Goal: Information Seeking & Learning: Learn about a topic

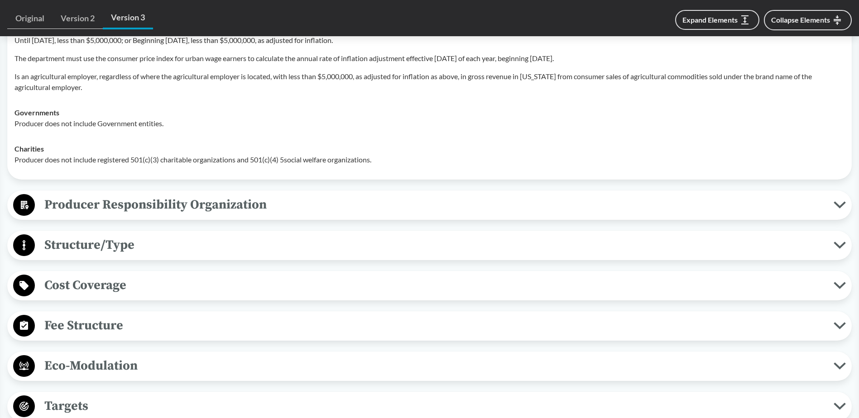
scroll to position [1856, 0]
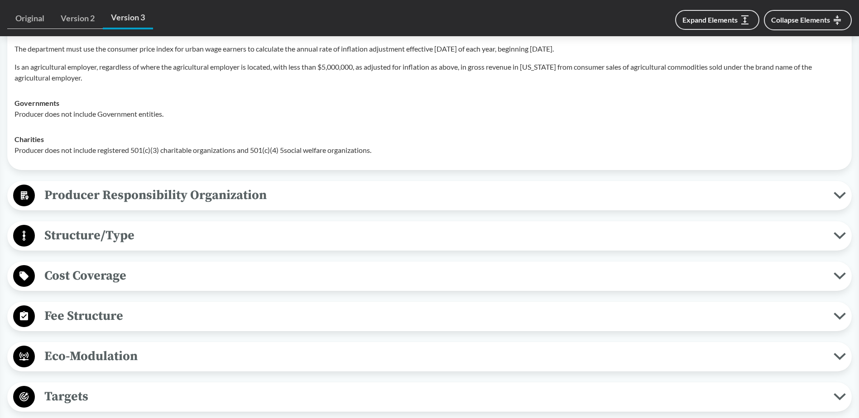
click at [158, 199] on span "Producer Responsibility Organization" at bounding box center [434, 195] width 798 height 20
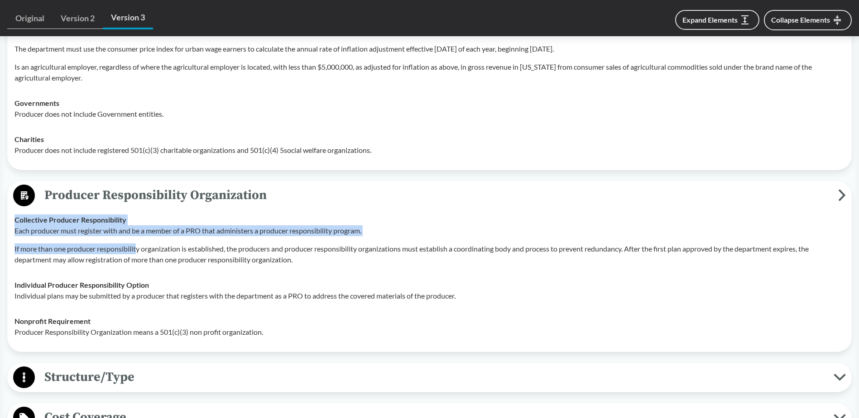
drag, startPoint x: 15, startPoint y: 218, endPoint x: 138, endPoint y: 251, distance: 127.3
click at [138, 251] on div "Collective Producer Responsibility Each producer must register with and be a me…" at bounding box center [429, 240] width 830 height 51
click at [138, 251] on p "If more than one producer responsibility organization is established, the produ…" at bounding box center [429, 254] width 830 height 22
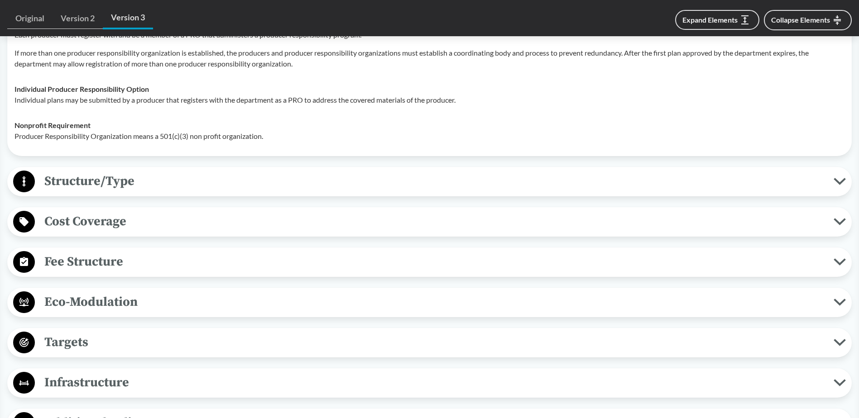
scroll to position [2037, 0]
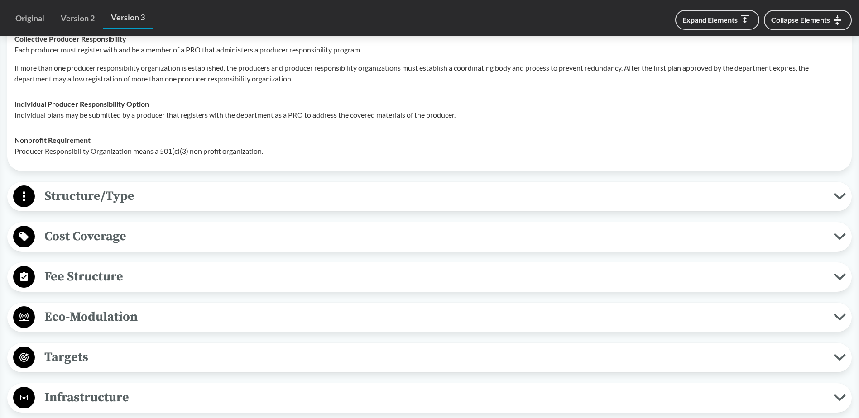
click at [120, 208] on div "Structure/Type Financial and Partial Operational The PRO is responsible for the…" at bounding box center [429, 196] width 844 height 29
click at [122, 202] on span "Structure/Type" at bounding box center [434, 196] width 798 height 20
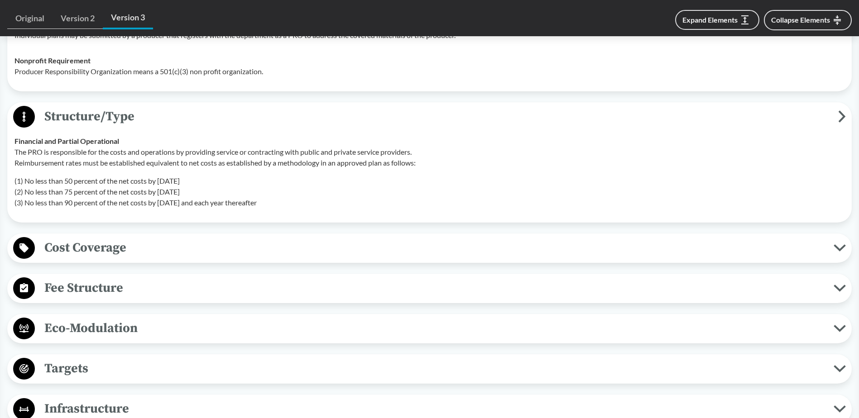
scroll to position [2127, 0]
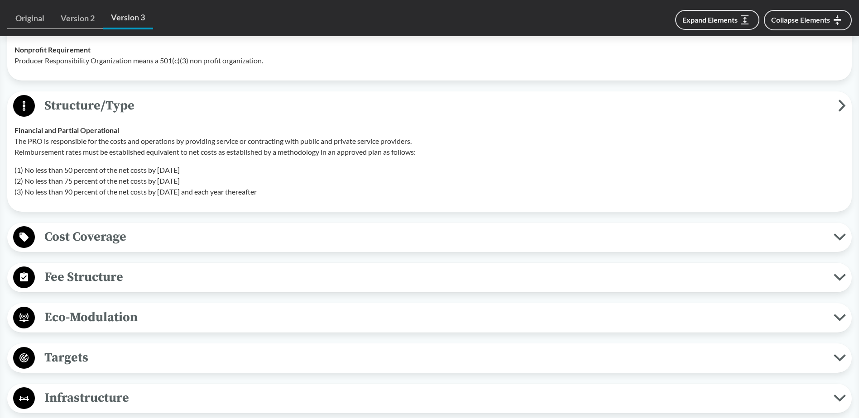
click at [118, 247] on button "Cost Coverage" at bounding box center [429, 237] width 838 height 23
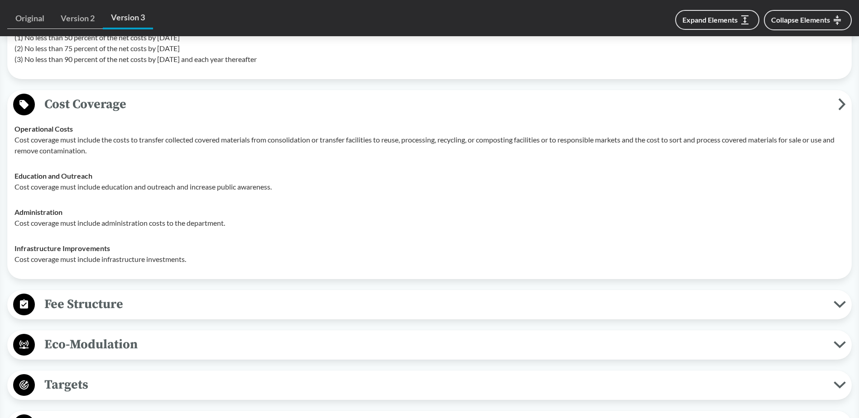
scroll to position [2263, 0]
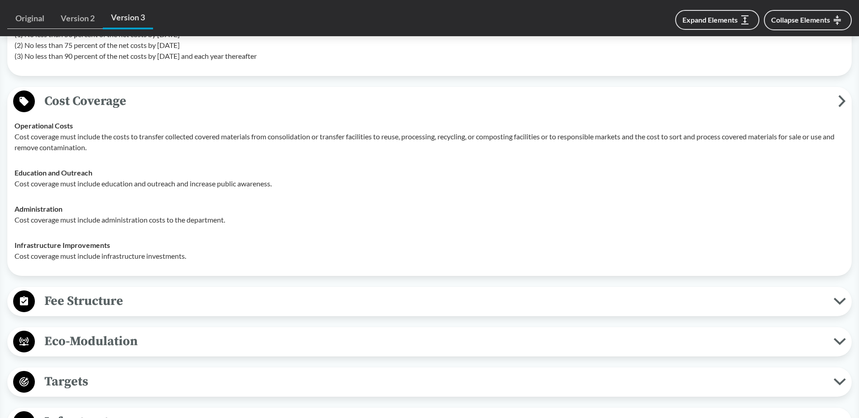
click at [102, 307] on span "Fee Structure" at bounding box center [434, 301] width 798 height 20
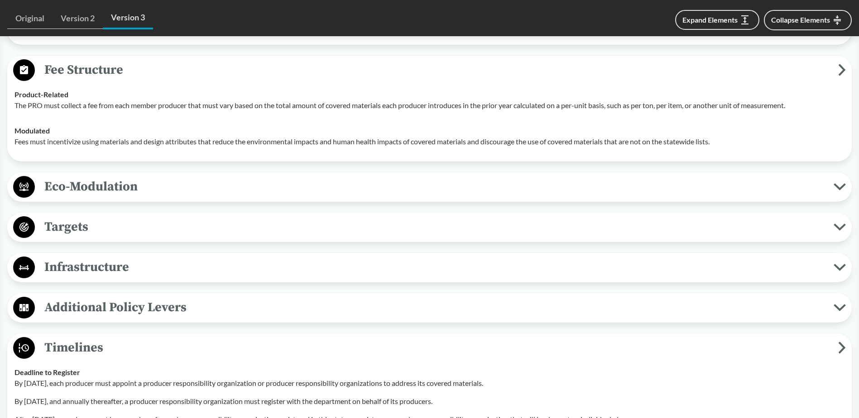
scroll to position [2489, 0]
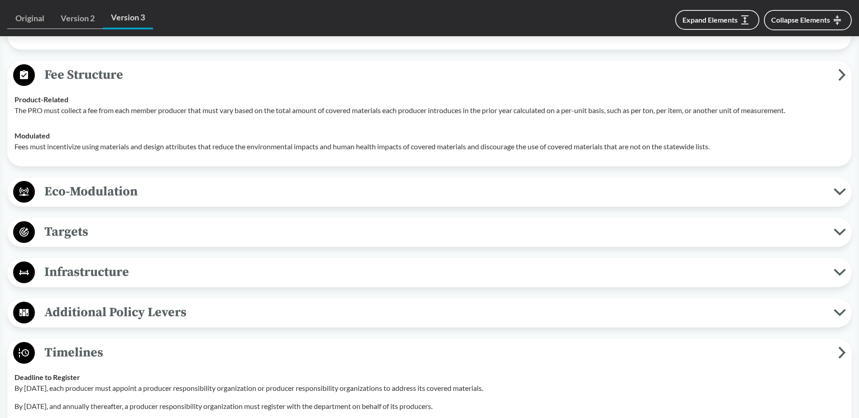
click at [76, 194] on span "Eco-Modulation" at bounding box center [434, 191] width 798 height 20
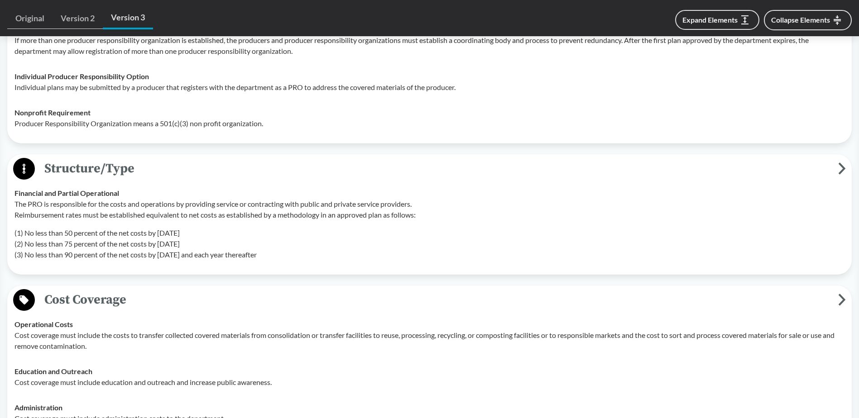
scroll to position [1991, 0]
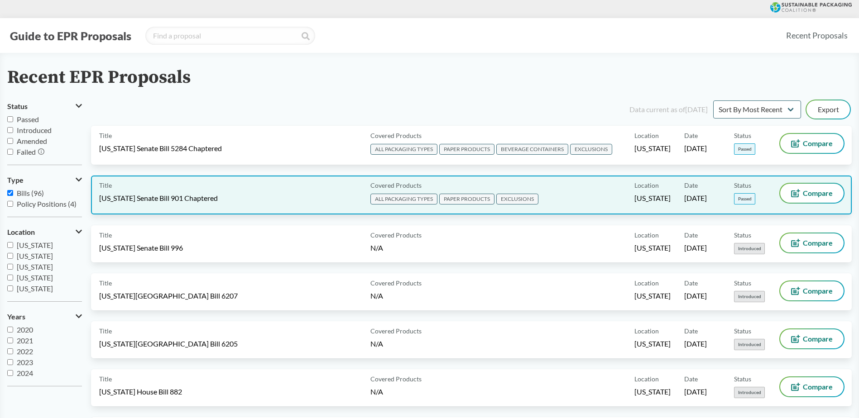
click at [203, 201] on span "Maryland Senate Bill 901 Chaptered" at bounding box center [158, 198] width 119 height 10
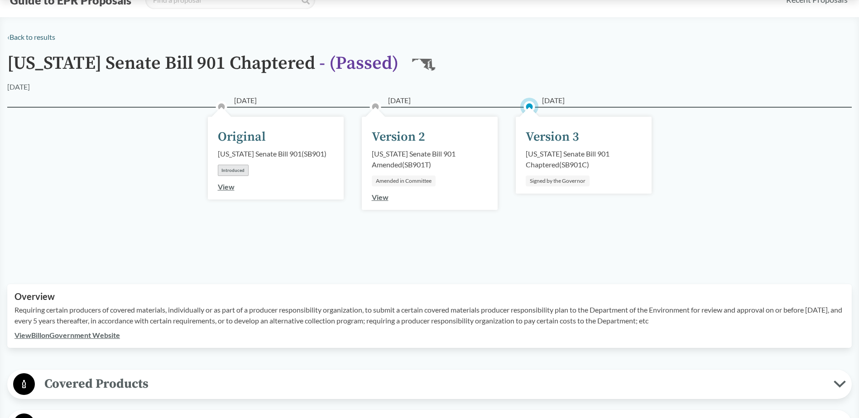
scroll to position [91, 0]
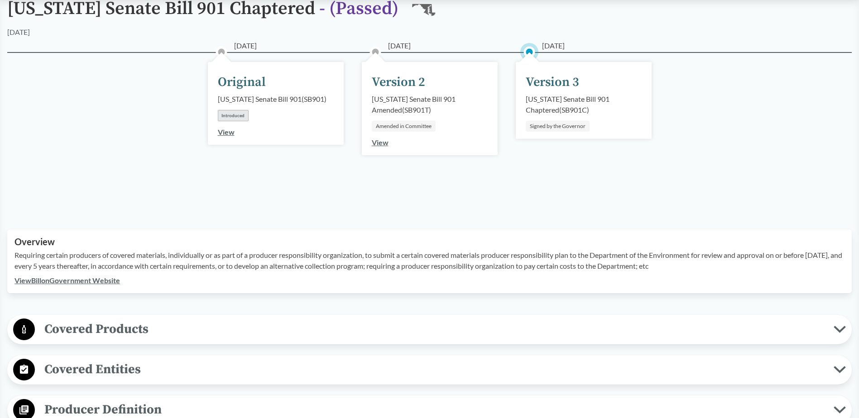
click at [109, 265] on p "Requiring certain producers of covered materials, individually or as part of a …" at bounding box center [429, 261] width 830 height 22
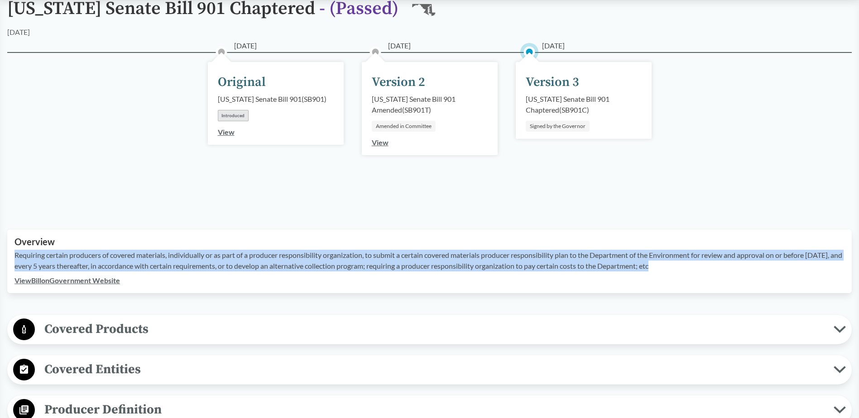
click at [109, 265] on p "Requiring certain producers of covered materials, individually or as part of a …" at bounding box center [429, 261] width 830 height 22
drag, startPoint x: 109, startPoint y: 265, endPoint x: 98, endPoint y: 282, distance: 20.1
copy p "Requiring certain producers of covered materials, individually or as part of a …"
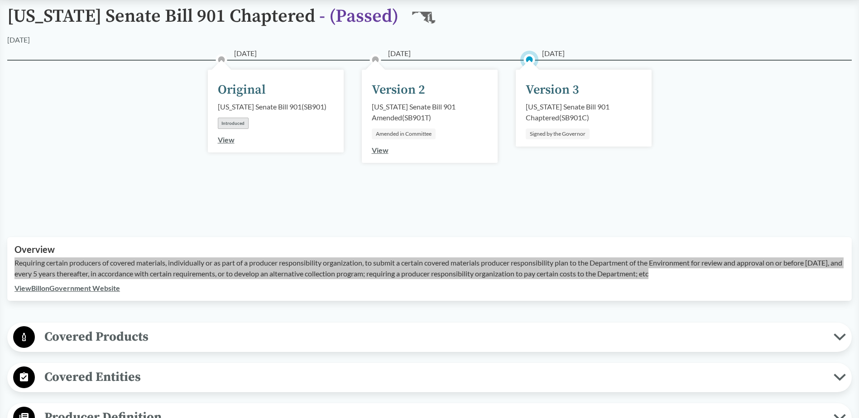
scroll to position [226, 0]
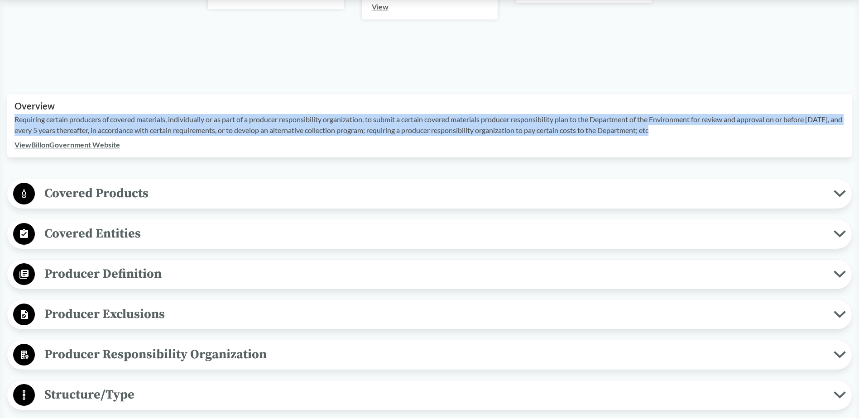
click at [147, 200] on span "Covered Products" at bounding box center [434, 193] width 798 height 20
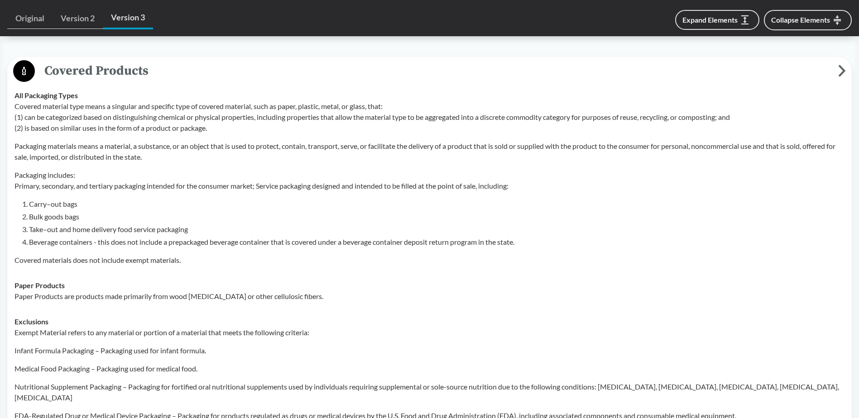
scroll to position [362, 0]
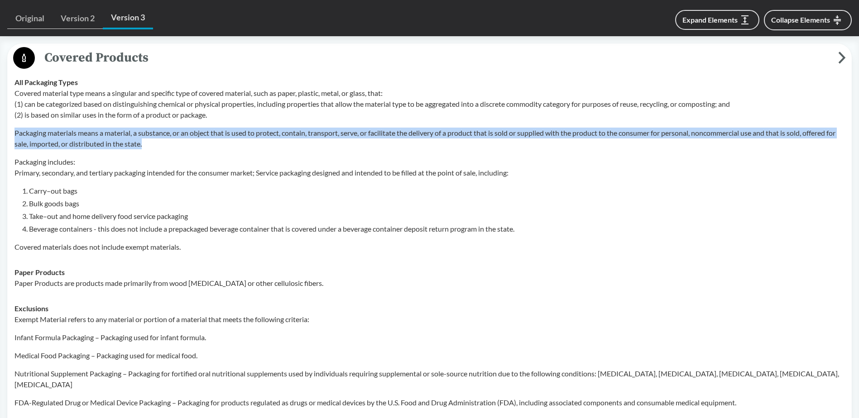
drag, startPoint x: 161, startPoint y: 142, endPoint x: 11, endPoint y: 134, distance: 150.0
click at [11, 134] on td "All Packaging Types Covered material type means a singular and specific type of…" at bounding box center [429, 165] width 838 height 190
copy p "Packaging materials means a material, a substance, or an object that is used to…"
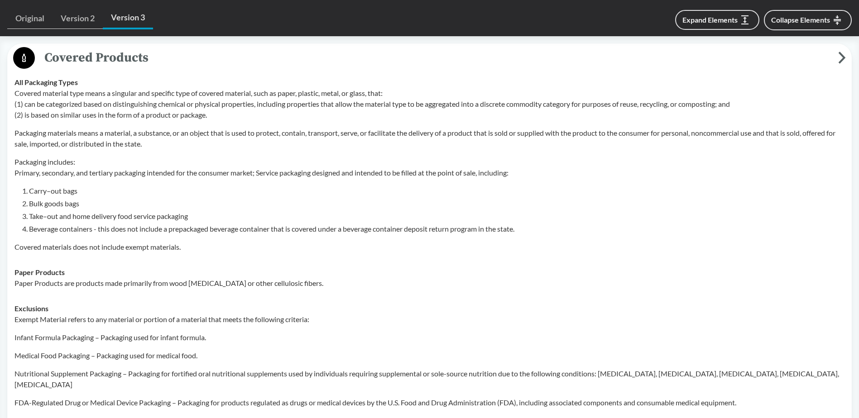
click at [275, 181] on div "Covered material type means a singular and specific type of covered material, s…" at bounding box center [429, 170] width 830 height 165
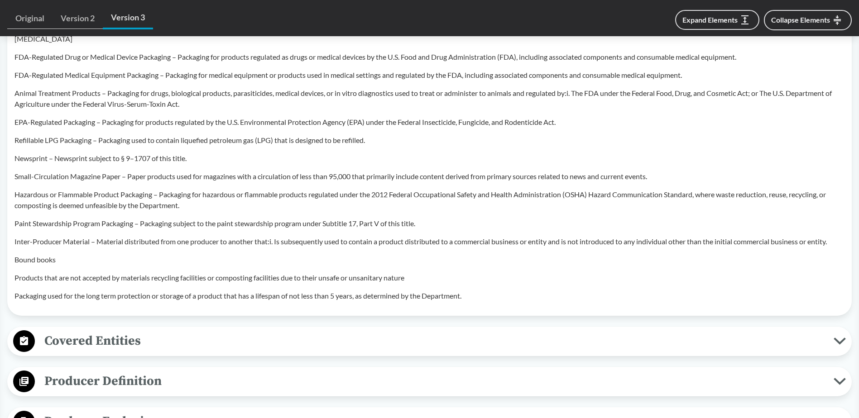
scroll to position [724, 0]
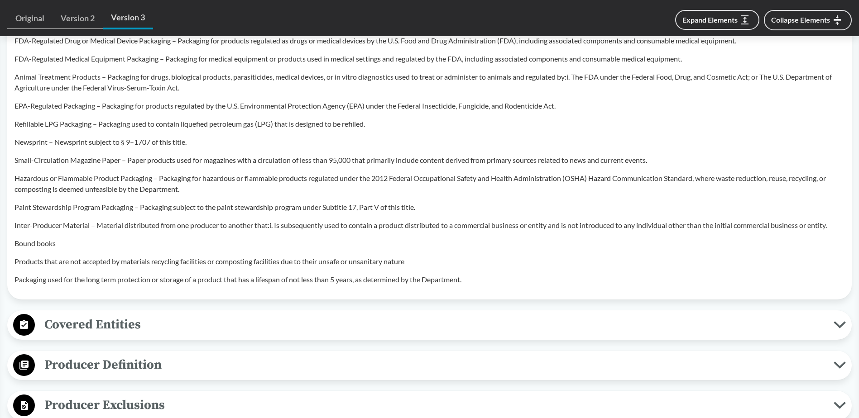
click at [126, 316] on span "Covered Entities" at bounding box center [434, 325] width 798 height 20
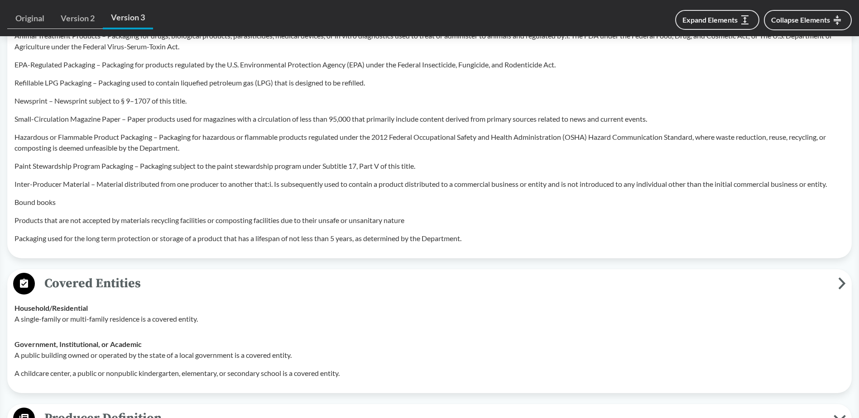
scroll to position [815, 0]
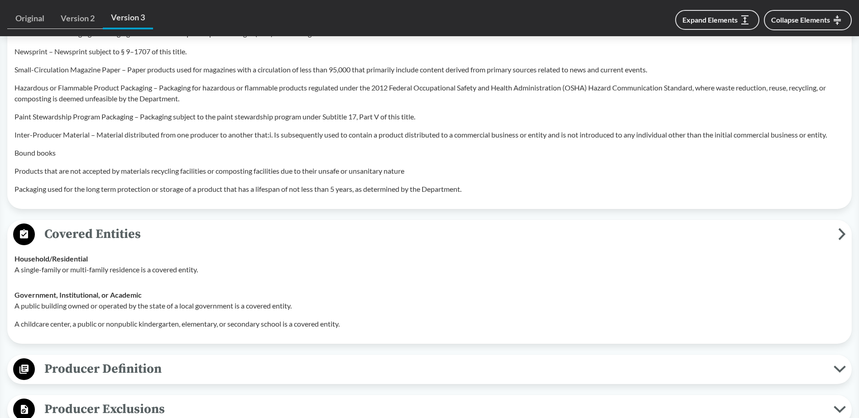
click at [139, 359] on span "Producer Definition" at bounding box center [434, 369] width 798 height 20
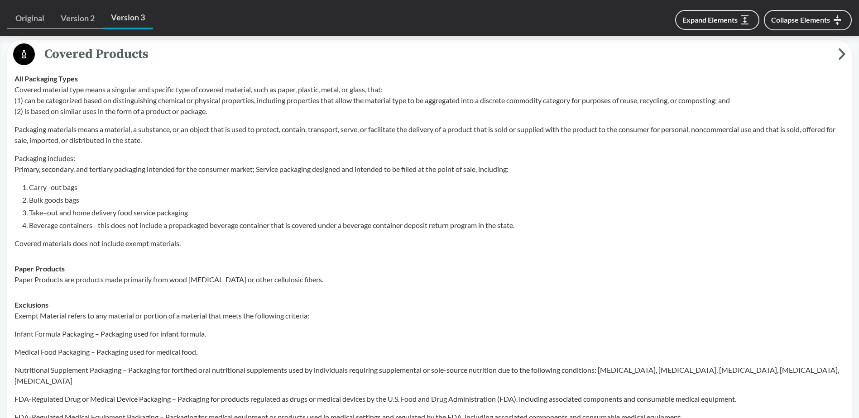
scroll to position [272, 0]
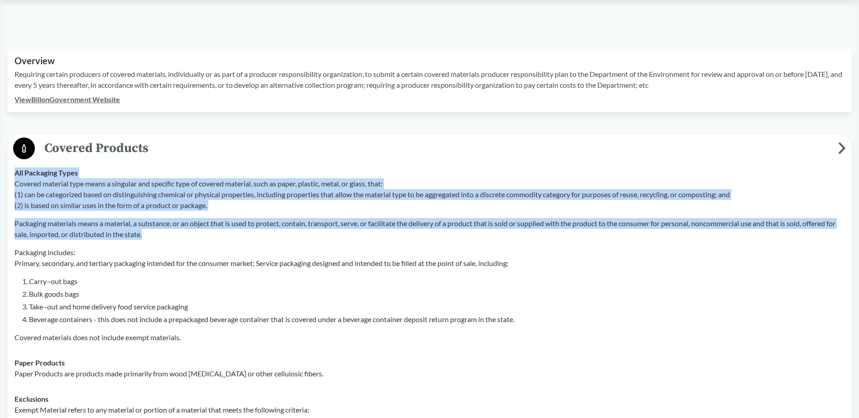
drag, startPoint x: 159, startPoint y: 232, endPoint x: 8, endPoint y: 226, distance: 151.3
click at [26, 230] on p "Packaging materials means a material, a substance, or an object that is used to…" at bounding box center [429, 229] width 830 height 22
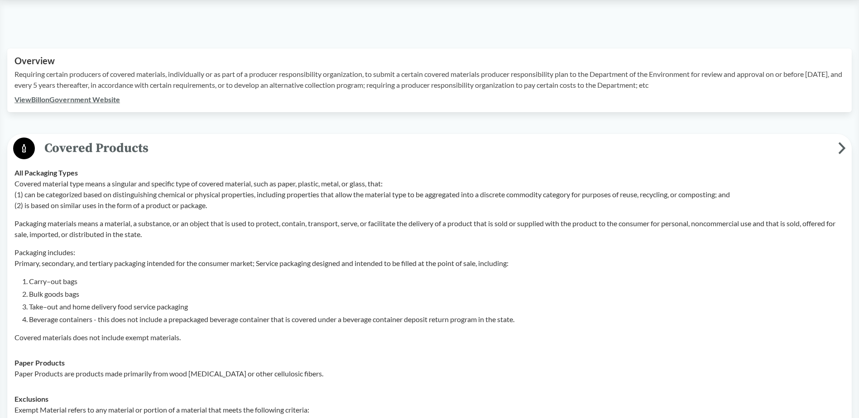
click at [153, 240] on div "Covered material type means a singular and specific type of covered material, s…" at bounding box center [429, 260] width 830 height 165
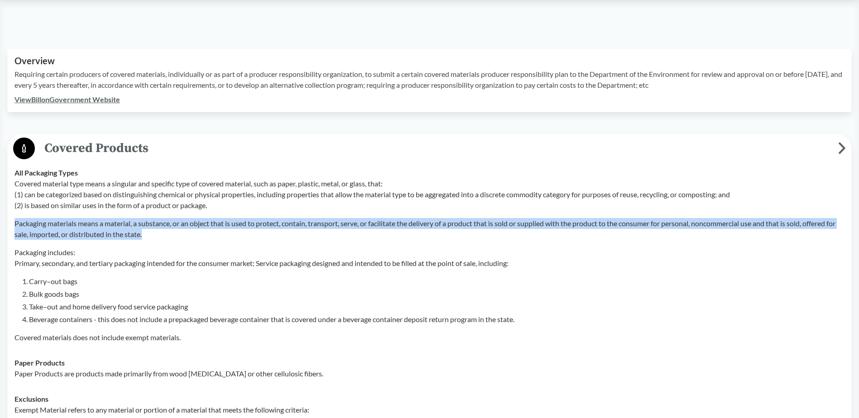
drag, startPoint x: 167, startPoint y: 237, endPoint x: 13, endPoint y: 226, distance: 153.8
click at [13, 226] on td "All Packaging Types Covered material type means a singular and specific type of…" at bounding box center [429, 255] width 838 height 190
copy p "Packaging materials means a material, a substance, or an object that is used to…"
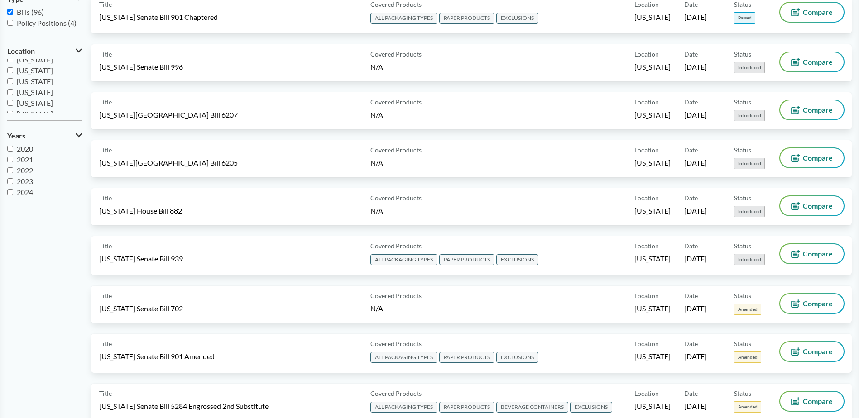
scroll to position [120, 0]
click at [41, 87] on span "Minnesota" at bounding box center [35, 85] width 36 height 9
click at [13, 87] on input "Minnesota" at bounding box center [10, 85] width 6 height 6
checkbox input "true"
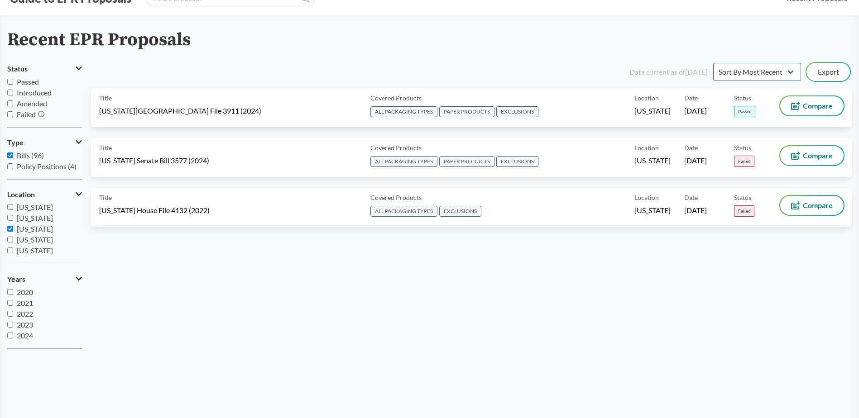
scroll to position [0, 0]
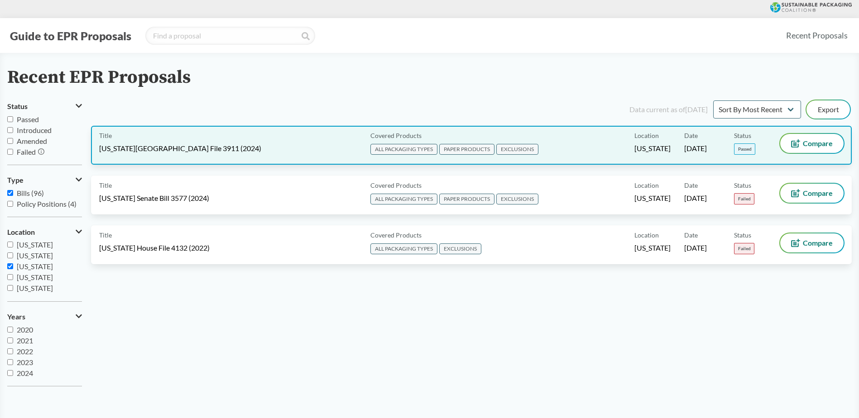
click at [211, 153] on div "Title Minnesota House File 3911 (2024)" at bounding box center [232, 145] width 267 height 23
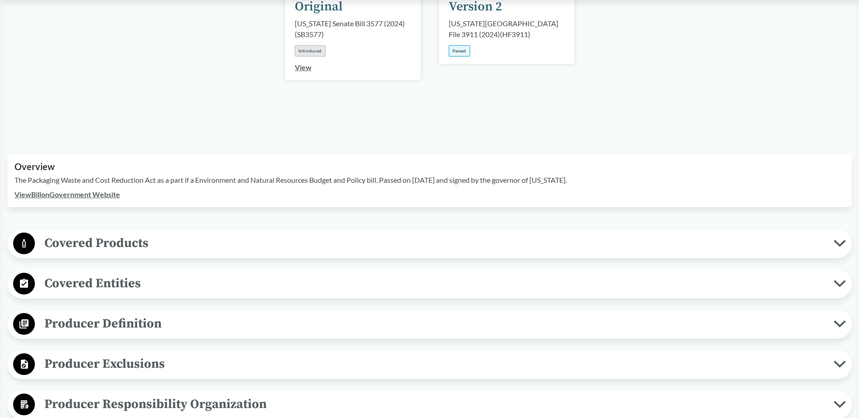
scroll to position [226, 0]
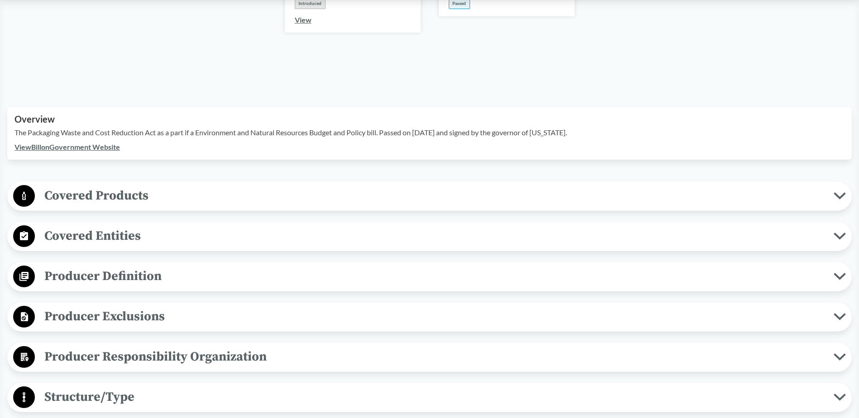
click at [193, 186] on span "Covered Products" at bounding box center [434, 196] width 798 height 20
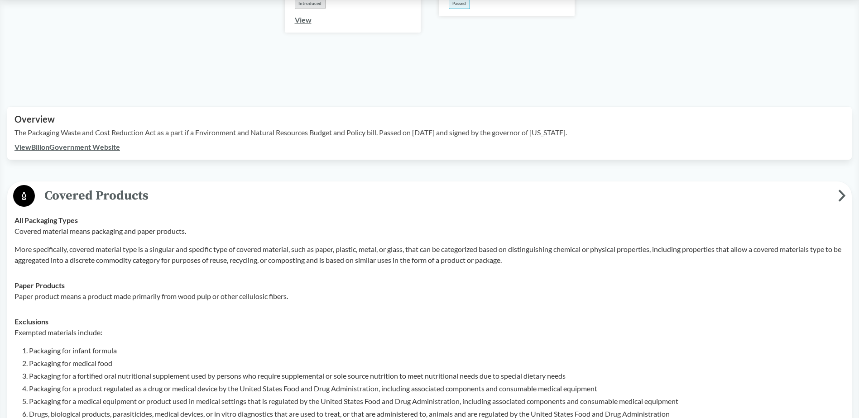
click at [193, 186] on span "Covered Products" at bounding box center [436, 196] width 803 height 20
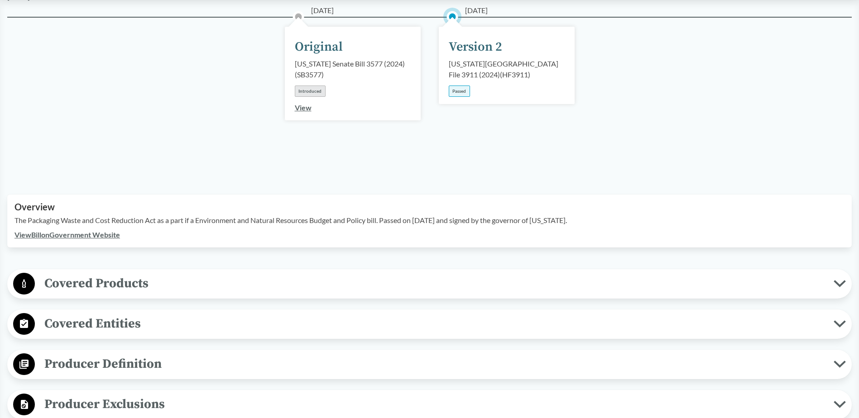
scroll to position [45, 0]
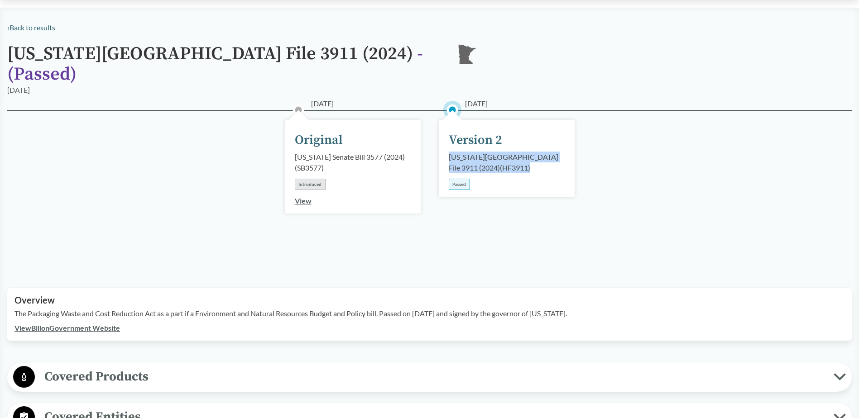
drag, startPoint x: 481, startPoint y: 158, endPoint x: 441, endPoint y: 145, distance: 42.4
click at [441, 145] on div "05/22/2024 Version 2 Minnesota House File 3911 (2024) ( HF3911 ) Passed" at bounding box center [507, 158] width 136 height 77
copy div "Minnesota House File 3911 (2024) ( HF3911 )"
click at [513, 233] on div "02/12/2024 Original Minnesota Senate Bill 3577 (2024) ( SB3577 ) Introduced Vie…" at bounding box center [429, 188] width 844 height 156
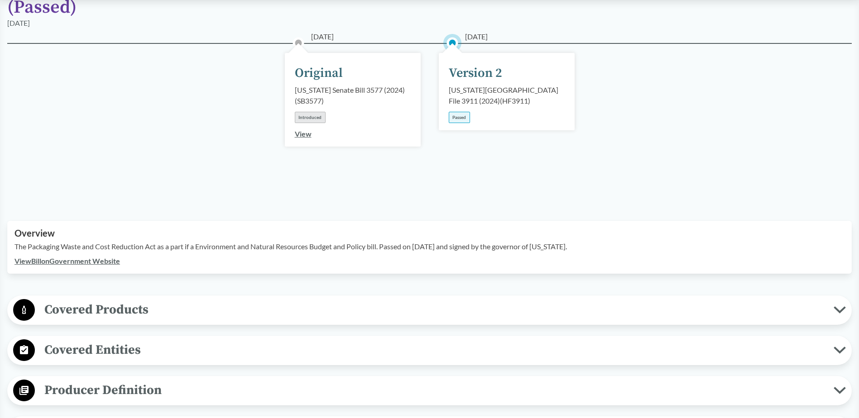
scroll to position [226, 0]
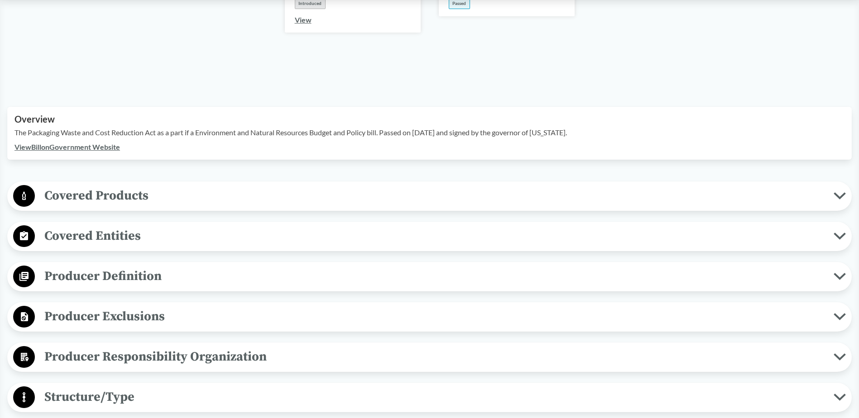
click at [118, 186] on span "Covered Products" at bounding box center [434, 196] width 798 height 20
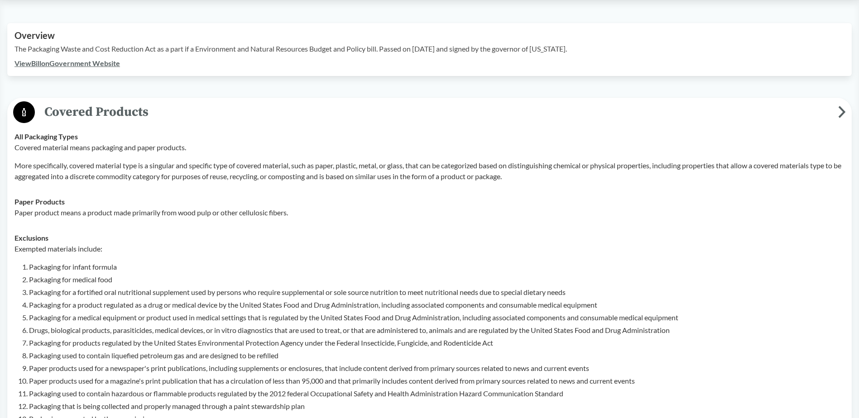
scroll to position [317, 0]
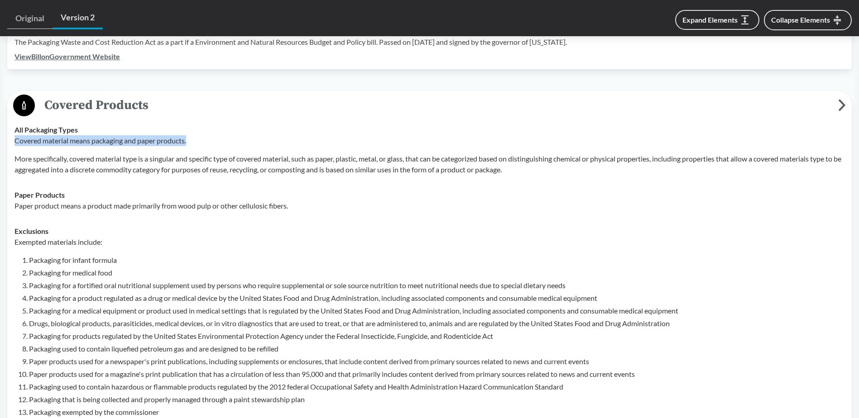
drag, startPoint x: 196, startPoint y: 129, endPoint x: 16, endPoint y: 129, distance: 179.7
click at [16, 135] on p "Covered material means packaging and paper products." at bounding box center [429, 140] width 830 height 11
copy p "Covered material means packaging and paper products."
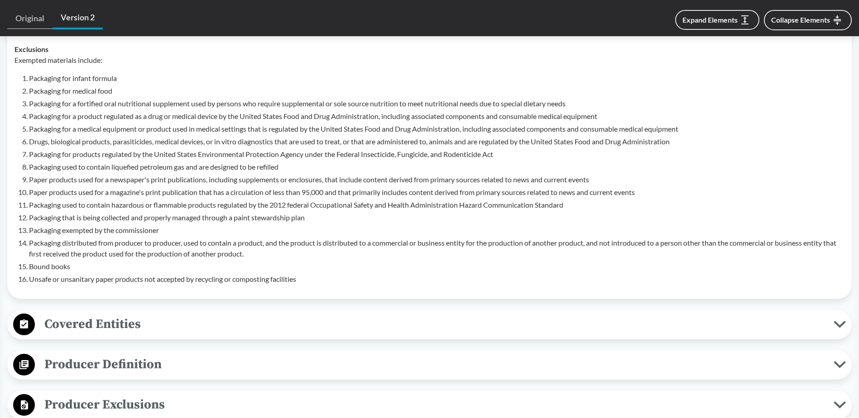
scroll to position [543, 0]
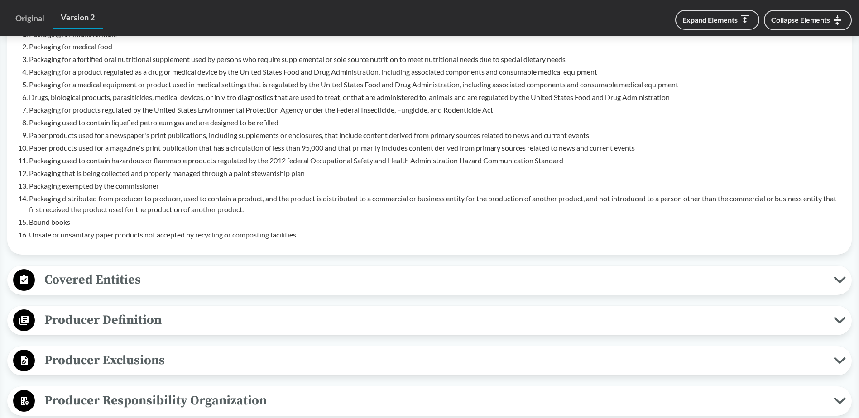
click at [154, 270] on span "Covered Entities" at bounding box center [434, 280] width 798 height 20
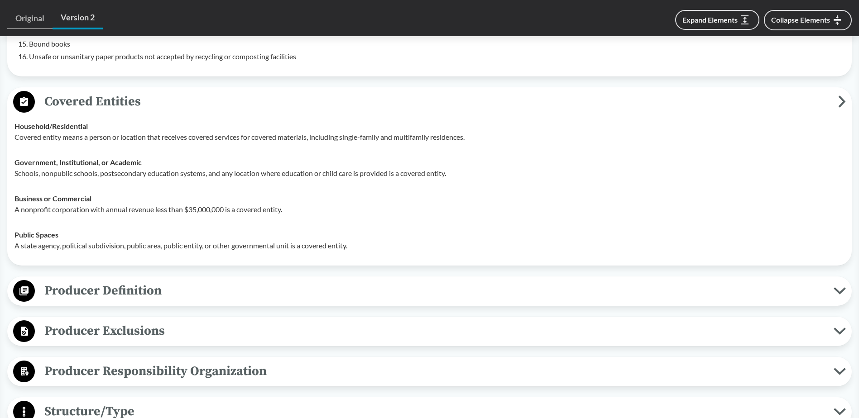
scroll to position [724, 0]
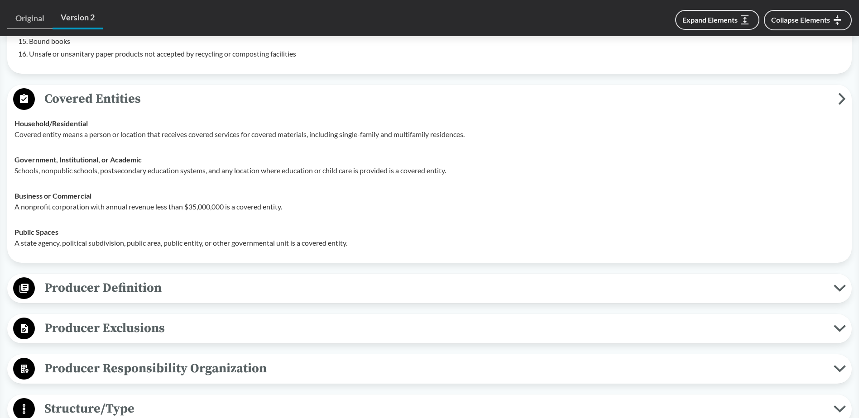
click at [242, 279] on span "Producer Definition" at bounding box center [434, 288] width 798 height 20
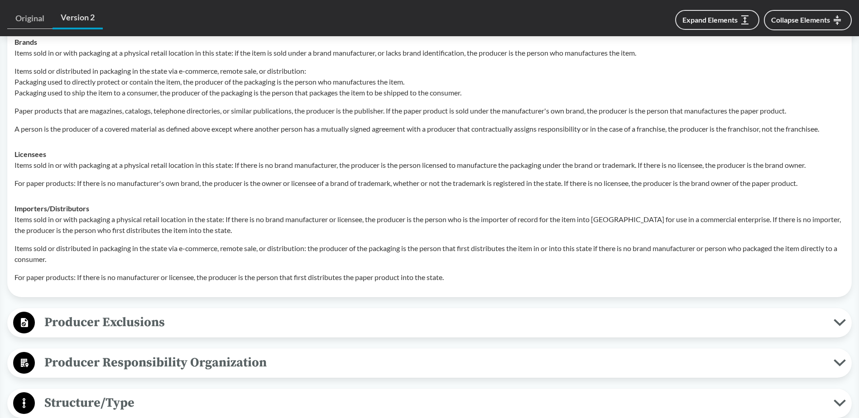
scroll to position [1086, 0]
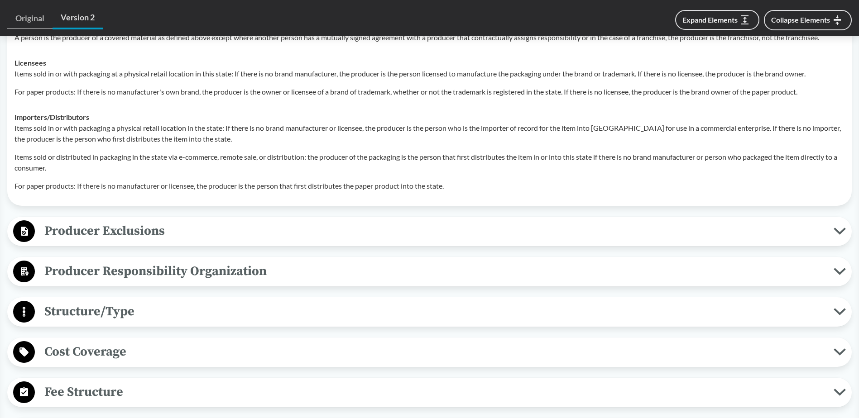
click at [227, 221] on span "Producer Exclusions" at bounding box center [434, 231] width 798 height 20
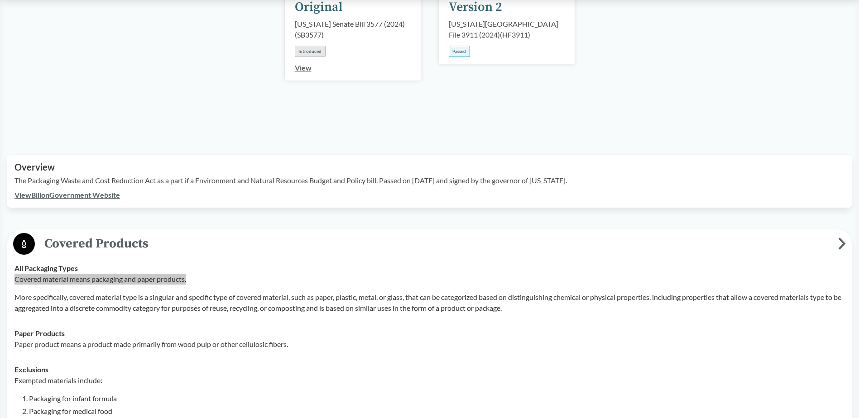
scroll to position [0, 0]
